Goal: Information Seeking & Learning: Learn about a topic

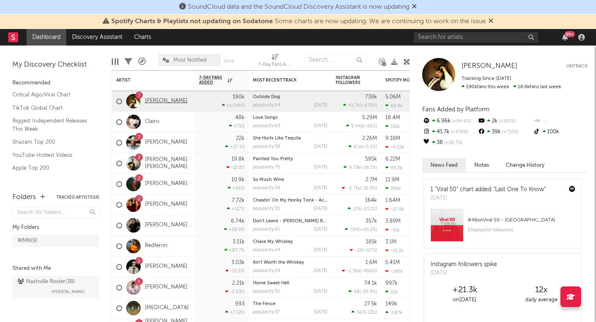
click at [164, 104] on link "[PERSON_NAME]" at bounding box center [166, 101] width 43 height 7
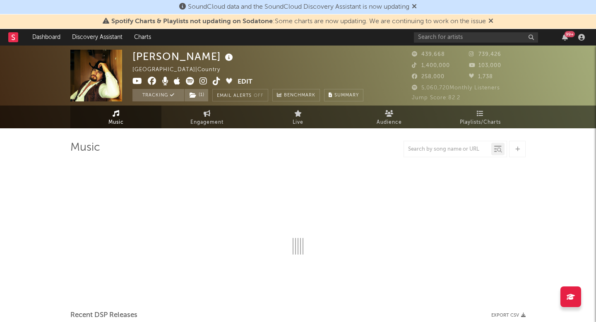
click at [489, 21] on span "Spotify Charts & Playlists not updating on Sodatone : Some charts are now updat…" at bounding box center [298, 22] width 391 height 10
click at [496, 19] on div "Spotify Charts & Playlists not updating on Sodatone : Some charts are now updat…" at bounding box center [298, 21] width 596 height 14
click at [494, 20] on icon at bounding box center [491, 20] width 5 height 7
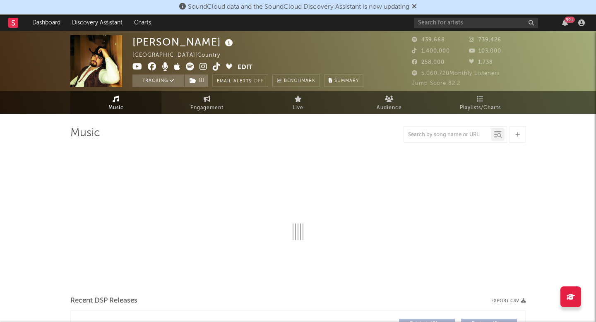
select select "6m"
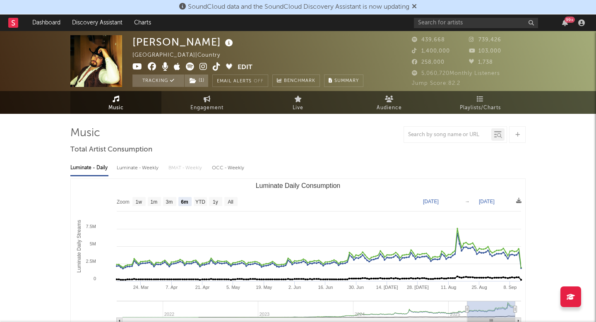
click at [417, 8] on icon at bounding box center [414, 6] width 5 height 7
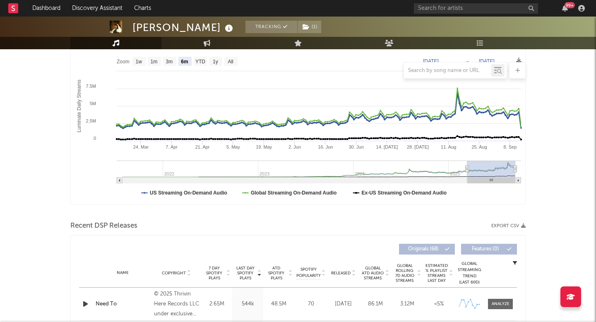
scroll to position [118, 0]
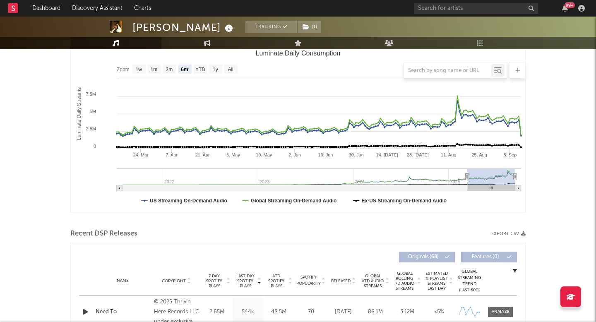
drag, startPoint x: 470, startPoint y: 174, endPoint x: 507, endPoint y: 174, distance: 36.9
click at [507, 174] on rect "Luminate Daily Consumption" at bounding box center [492, 177] width 48 height 17
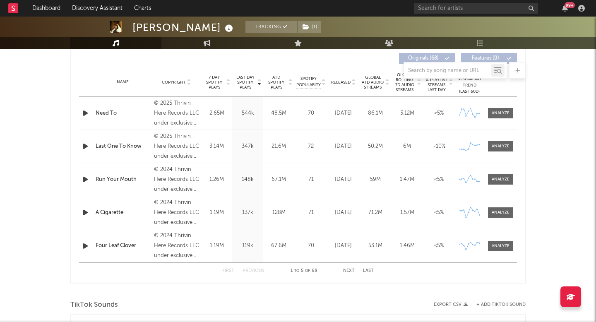
scroll to position [314, 0]
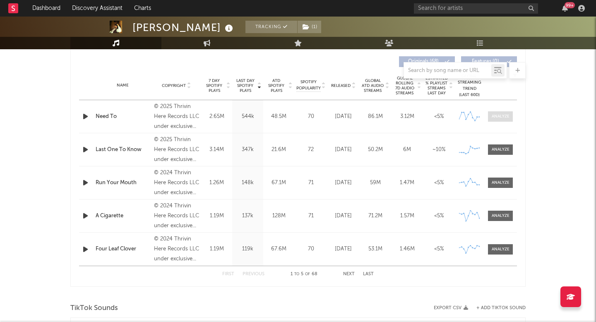
click at [503, 120] on span at bounding box center [500, 116] width 25 height 10
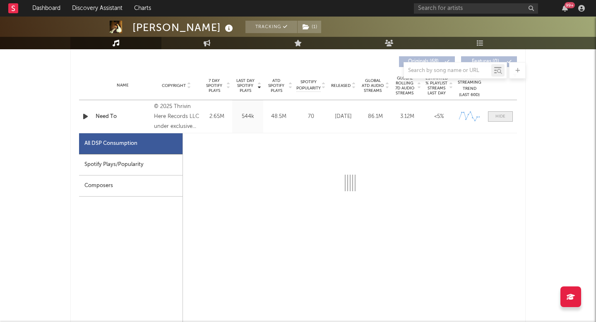
click at [502, 116] on div at bounding box center [501, 116] width 10 height 6
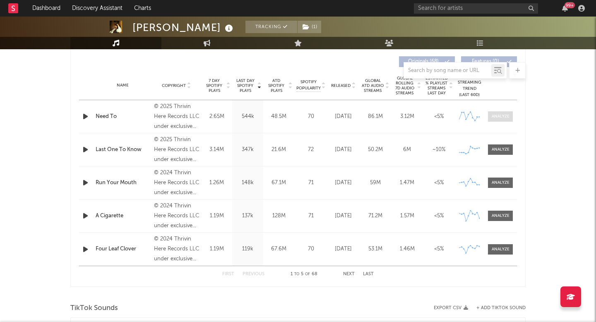
click at [502, 116] on div at bounding box center [501, 116] width 18 height 6
select select "6m"
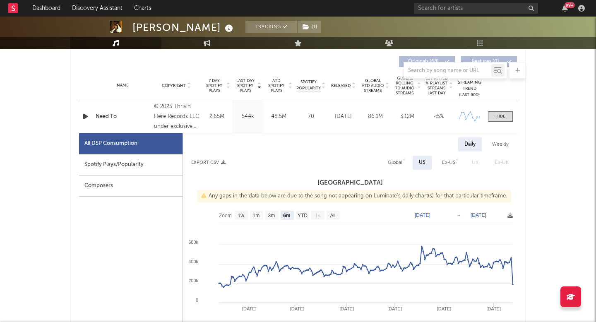
click at [142, 167] on div "Spotify Plays/Popularity" at bounding box center [131, 165] width 104 height 21
select select "6m"
select select "1w"
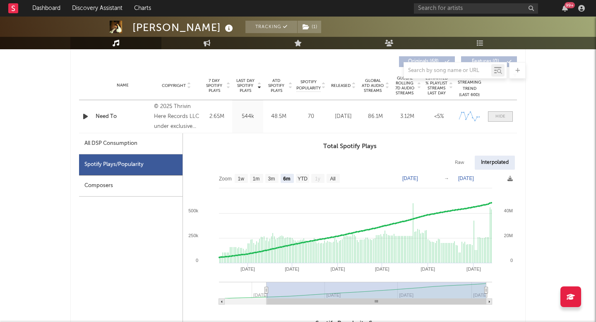
click at [507, 116] on span at bounding box center [500, 116] width 25 height 10
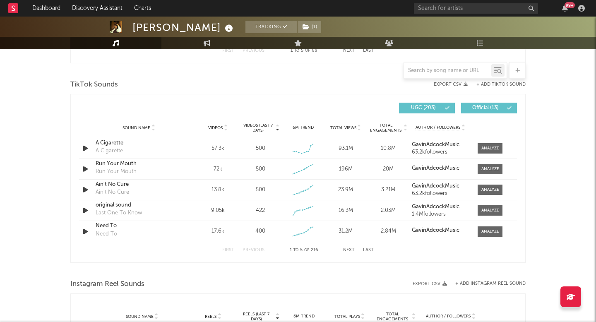
scroll to position [539, 0]
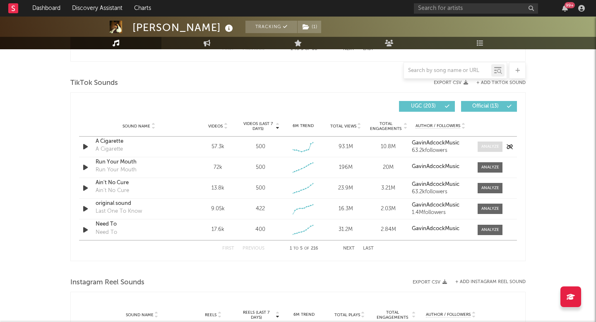
click at [487, 144] on div at bounding box center [491, 147] width 18 height 6
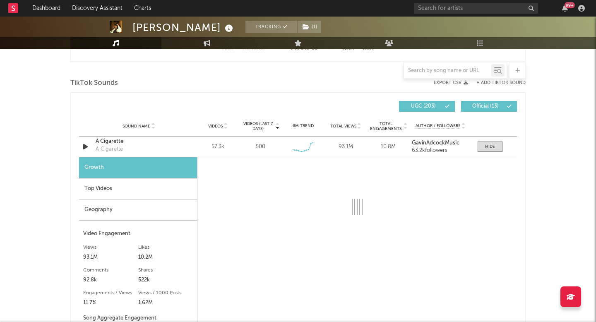
click at [136, 181] on div "Top Videos" at bounding box center [138, 189] width 118 height 21
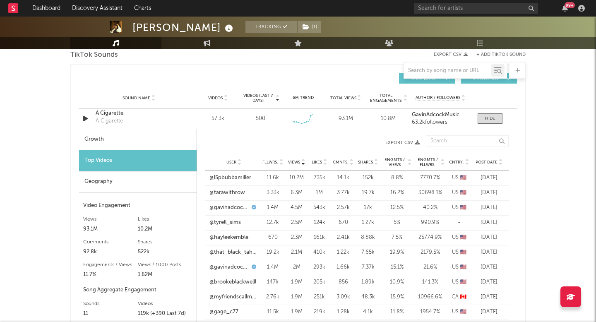
scroll to position [567, 0]
click at [159, 143] on div "Growth" at bounding box center [138, 139] width 118 height 21
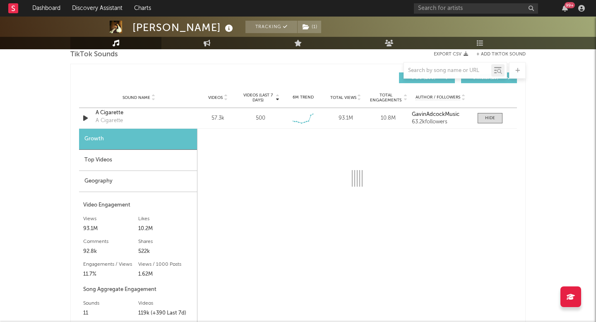
select select "6m"
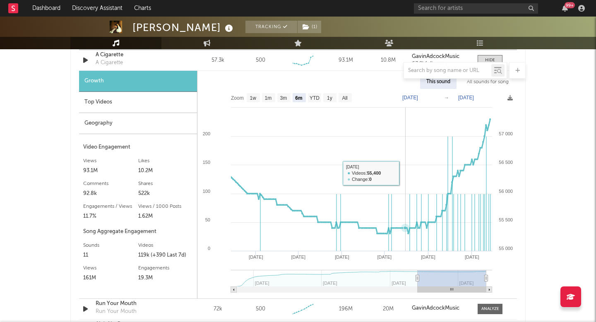
scroll to position [635, 0]
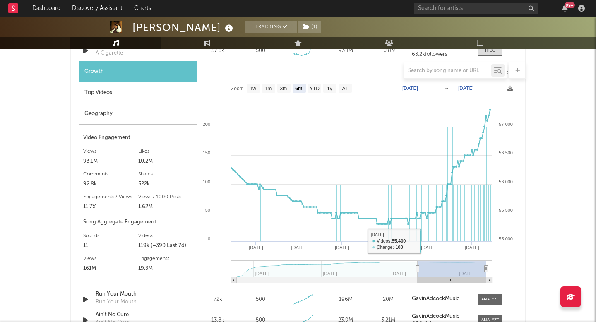
type input "[DATE]"
select select "6m"
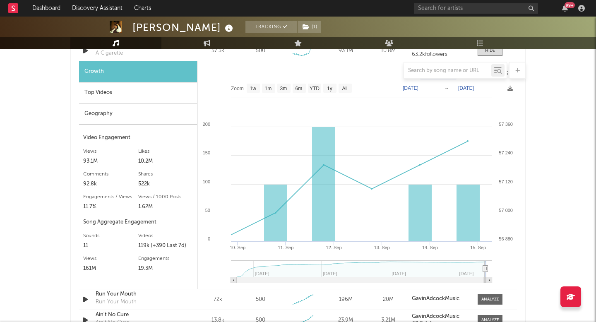
type input "[DATE]"
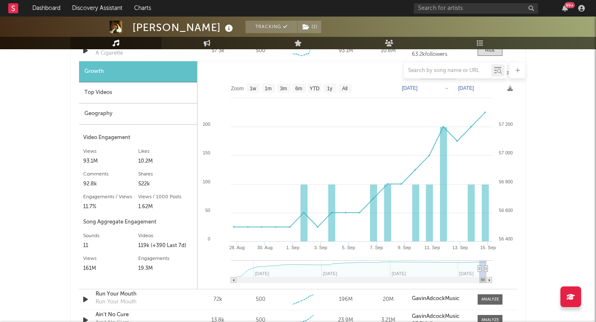
drag, startPoint x: 417, startPoint y: 267, endPoint x: 480, endPoint y: 266, distance: 63.0
click at [480, 266] on icon at bounding box center [479, 269] width 3 height 6
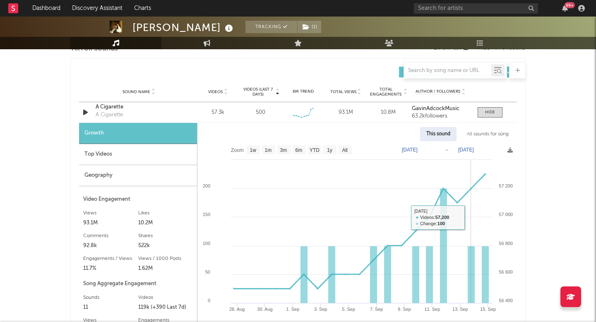
scroll to position [563, 0]
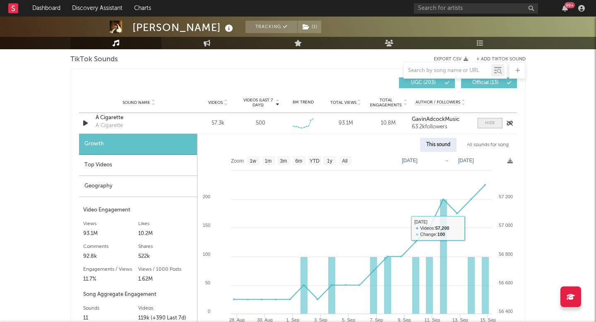
click at [494, 126] on div at bounding box center [490, 123] width 10 height 6
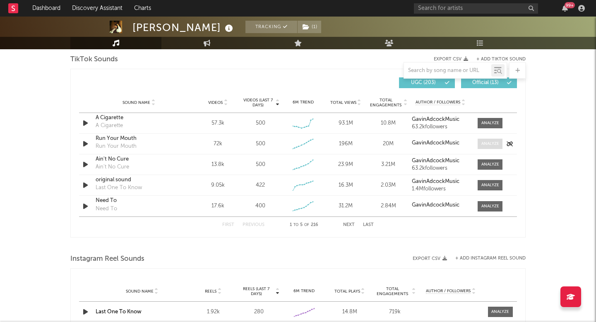
click at [490, 144] on div at bounding box center [491, 144] width 18 height 6
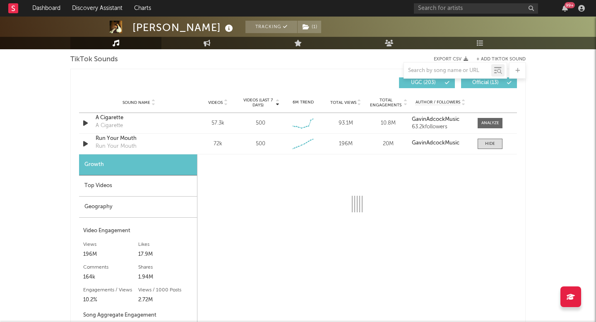
click at [96, 194] on div "Top Videos" at bounding box center [138, 186] width 118 height 21
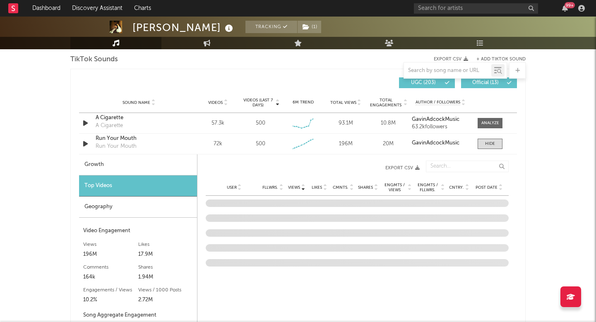
click at [109, 162] on div "Growth" at bounding box center [138, 165] width 118 height 21
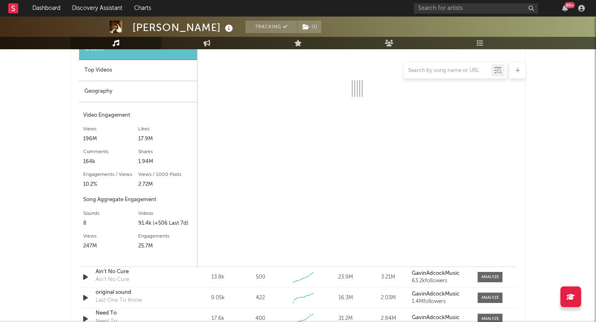
scroll to position [684, 0]
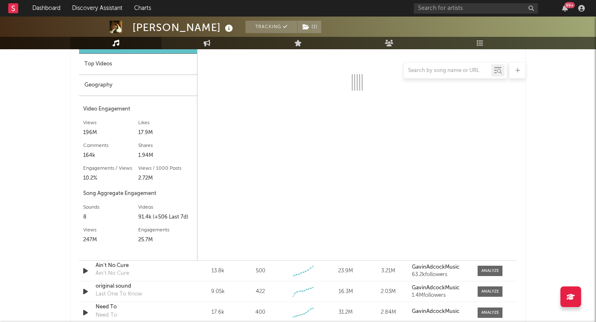
select select "6m"
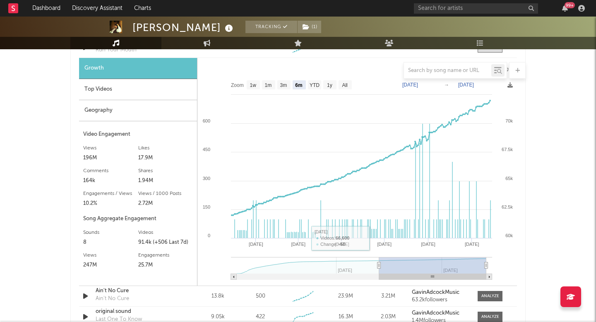
scroll to position [649, 0]
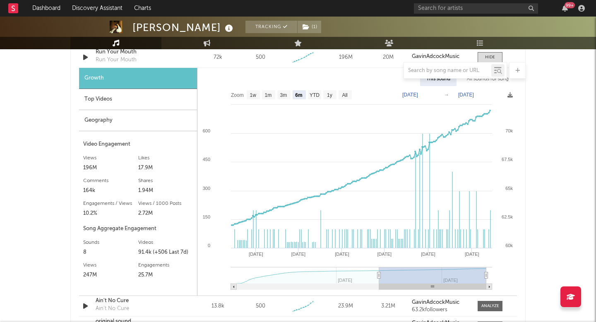
drag, startPoint x: 383, startPoint y: 274, endPoint x: 466, endPoint y: 275, distance: 82.8
click at [467, 275] on rect at bounding box center [432, 275] width 107 height 17
drag, startPoint x: 381, startPoint y: 272, endPoint x: 445, endPoint y: 273, distance: 63.8
click at [447, 273] on rect at bounding box center [432, 275] width 107 height 17
type input "[DATE]"
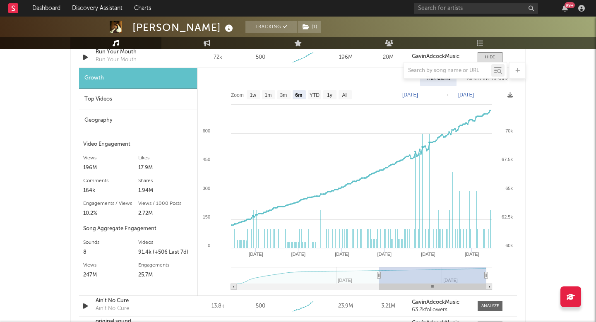
type input "[DATE]"
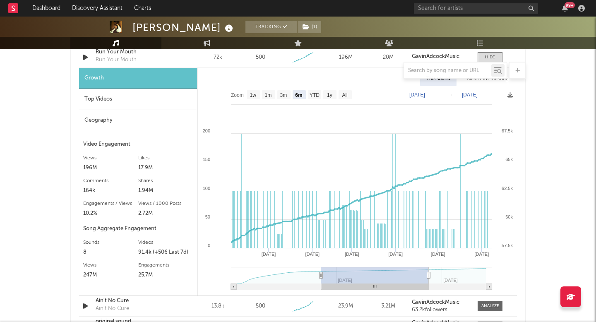
click at [376, 273] on g at bounding box center [361, 278] width 261 height 23
type input "[DATE]"
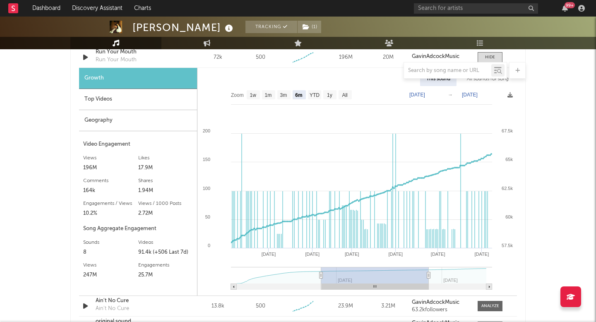
type input "[DATE]"
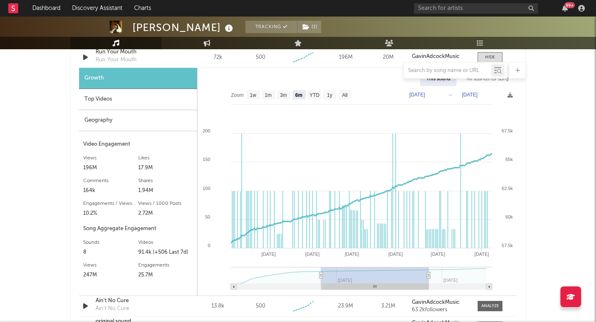
type input "[DATE]"
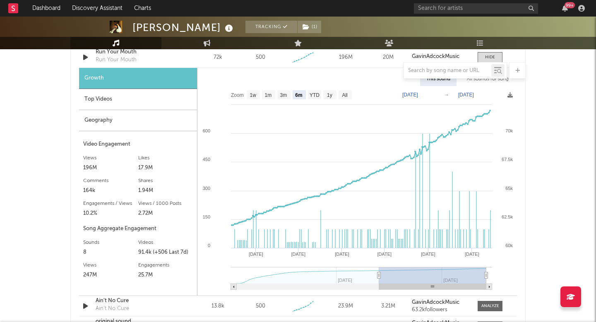
drag, startPoint x: 374, startPoint y: 278, endPoint x: 468, endPoint y: 279, distance: 93.2
click at [468, 279] on rect at bounding box center [432, 275] width 107 height 17
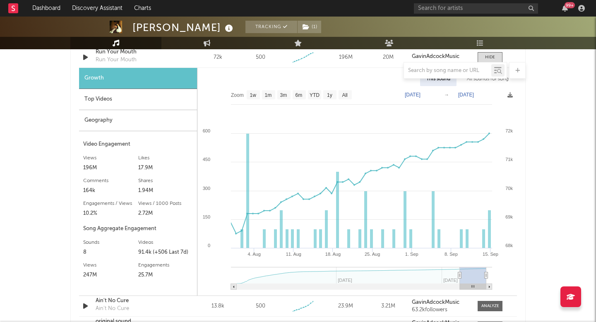
type input "[DATE]"
select select "1m"
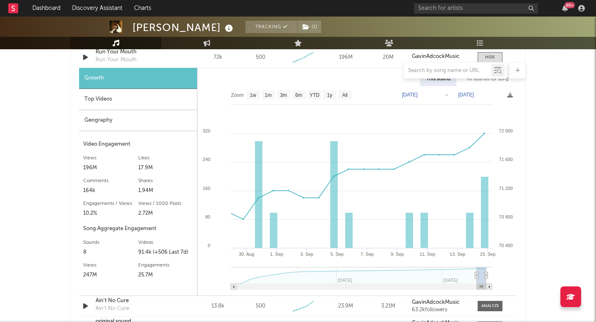
type input "[DATE]"
drag, startPoint x: 379, startPoint y: 276, endPoint x: 480, endPoint y: 283, distance: 101.3
click at [480, 283] on g at bounding box center [361, 278] width 261 height 23
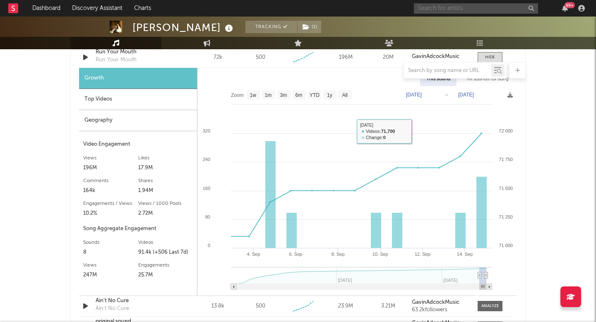
click at [443, 7] on input "text" at bounding box center [476, 8] width 124 height 10
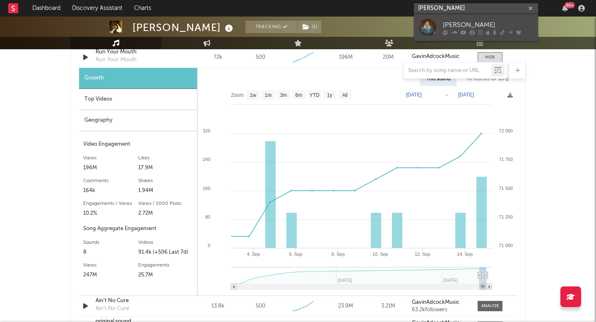
type input "[PERSON_NAME]"
click at [454, 19] on link "[PERSON_NAME]" at bounding box center [476, 27] width 124 height 27
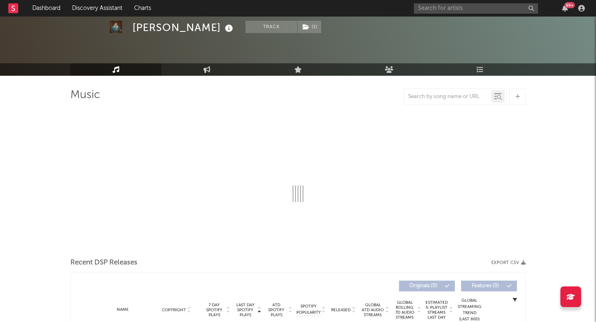
scroll to position [25, 0]
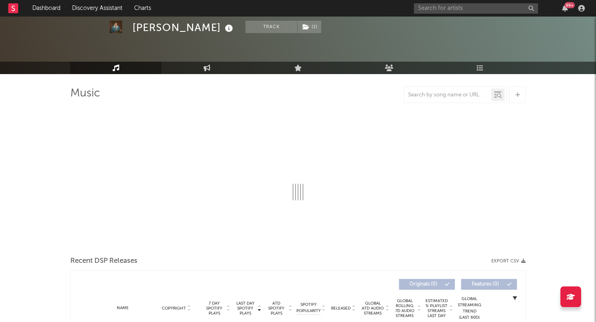
select select "6m"
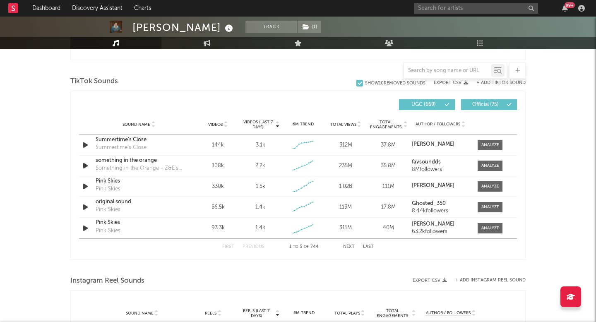
scroll to position [525, 0]
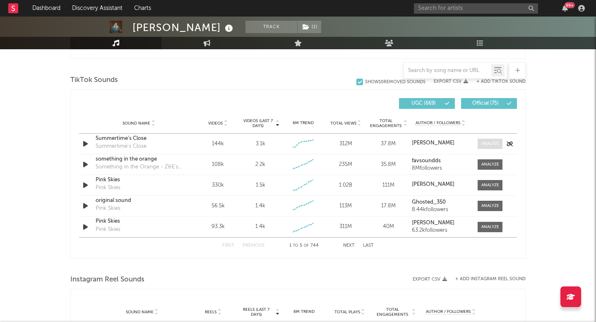
click at [496, 142] on div at bounding box center [491, 144] width 18 height 6
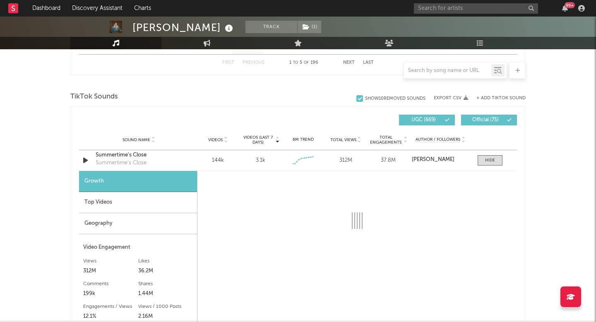
click at [144, 201] on div "Top Videos" at bounding box center [138, 202] width 118 height 21
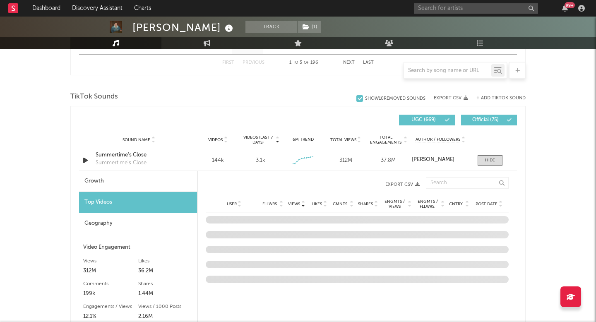
click at [148, 191] on div "Growth" at bounding box center [138, 181] width 118 height 21
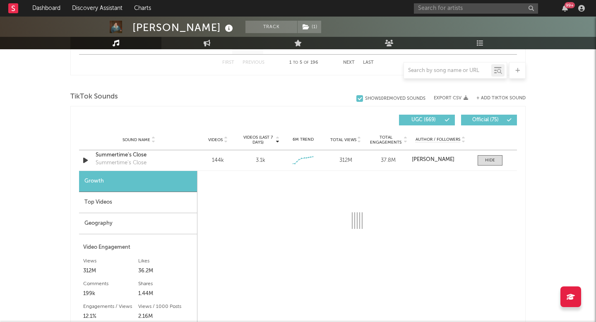
select select "6m"
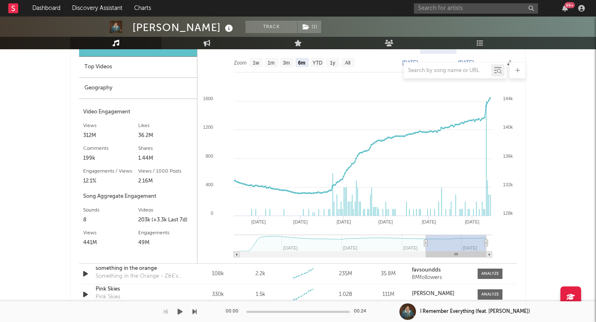
scroll to position [663, 0]
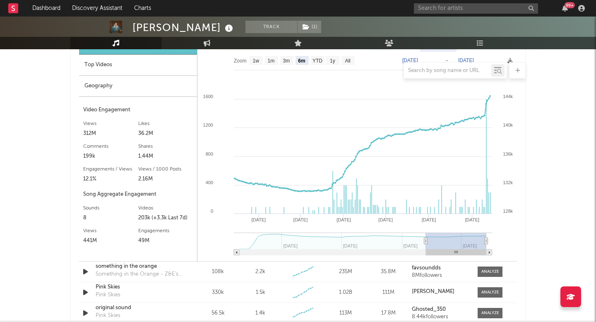
click at [426, 235] on icon at bounding box center [363, 244] width 258 height 22
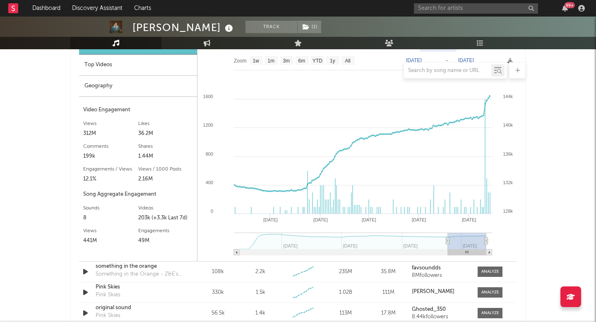
type input "[DATE]"
select select "1m"
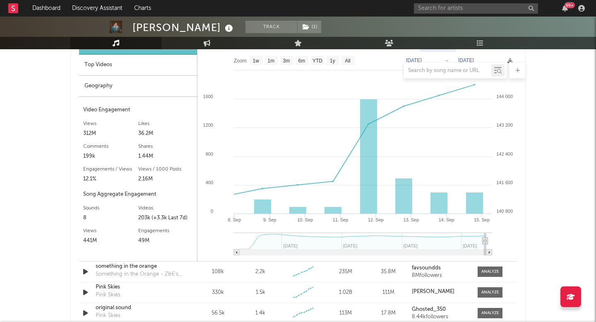
type input "[DATE]"
drag, startPoint x: 426, startPoint y: 238, endPoint x: 485, endPoint y: 248, distance: 59.7
click at [485, 248] on g at bounding box center [363, 244] width 258 height 23
